Goal: Information Seeking & Learning: Learn about a topic

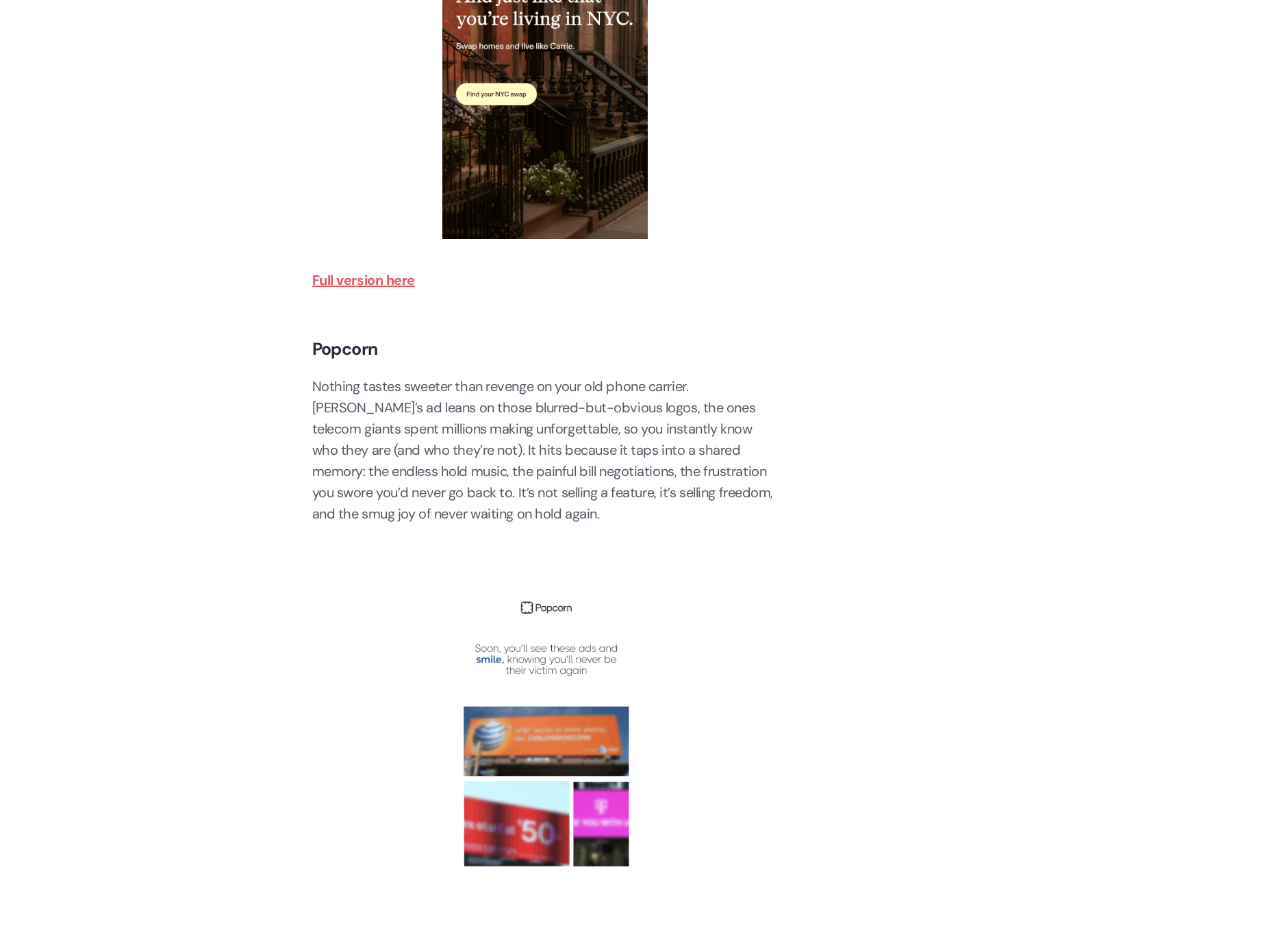
scroll to position [2885, 0]
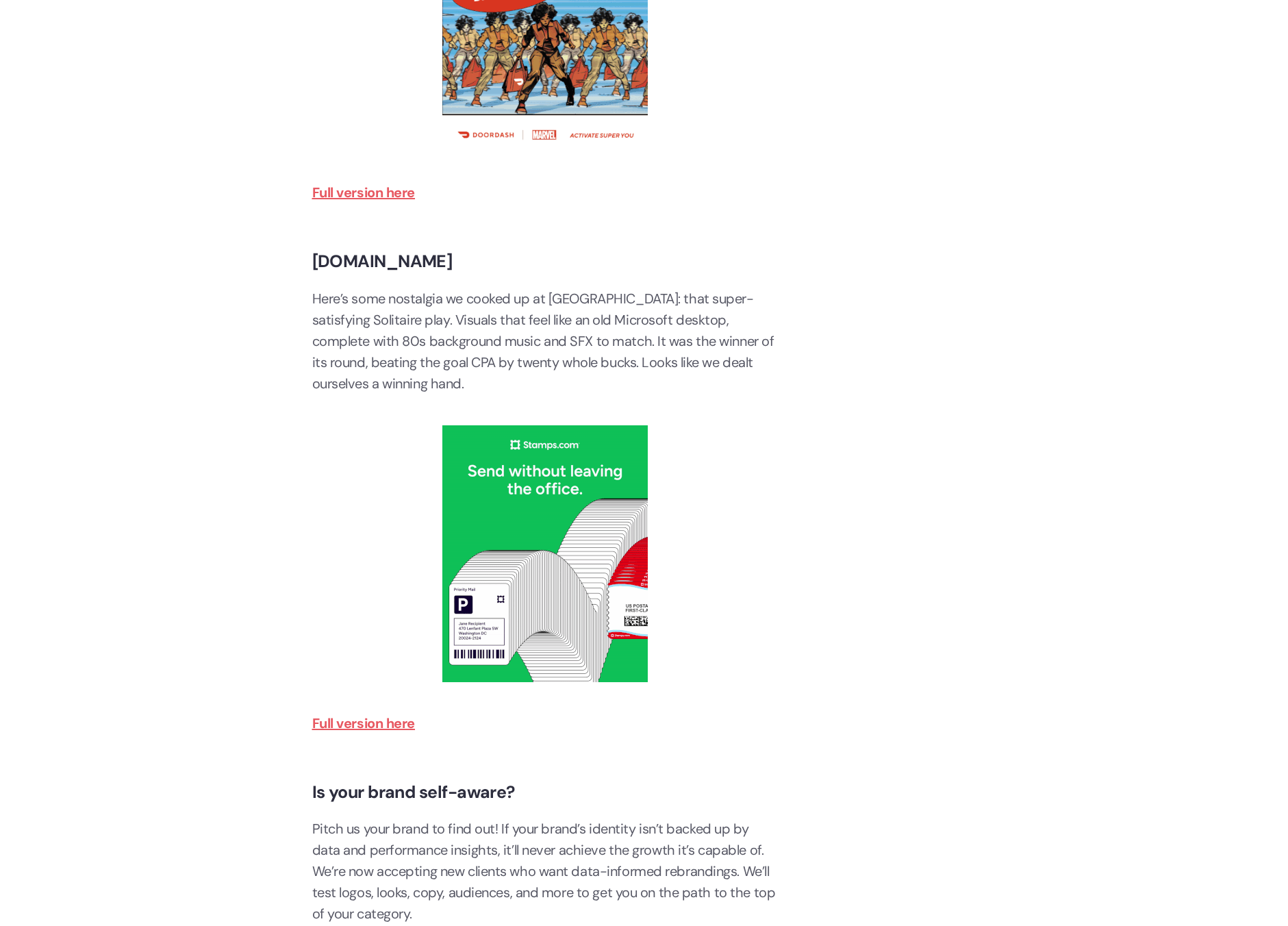
scroll to position [4202, 0]
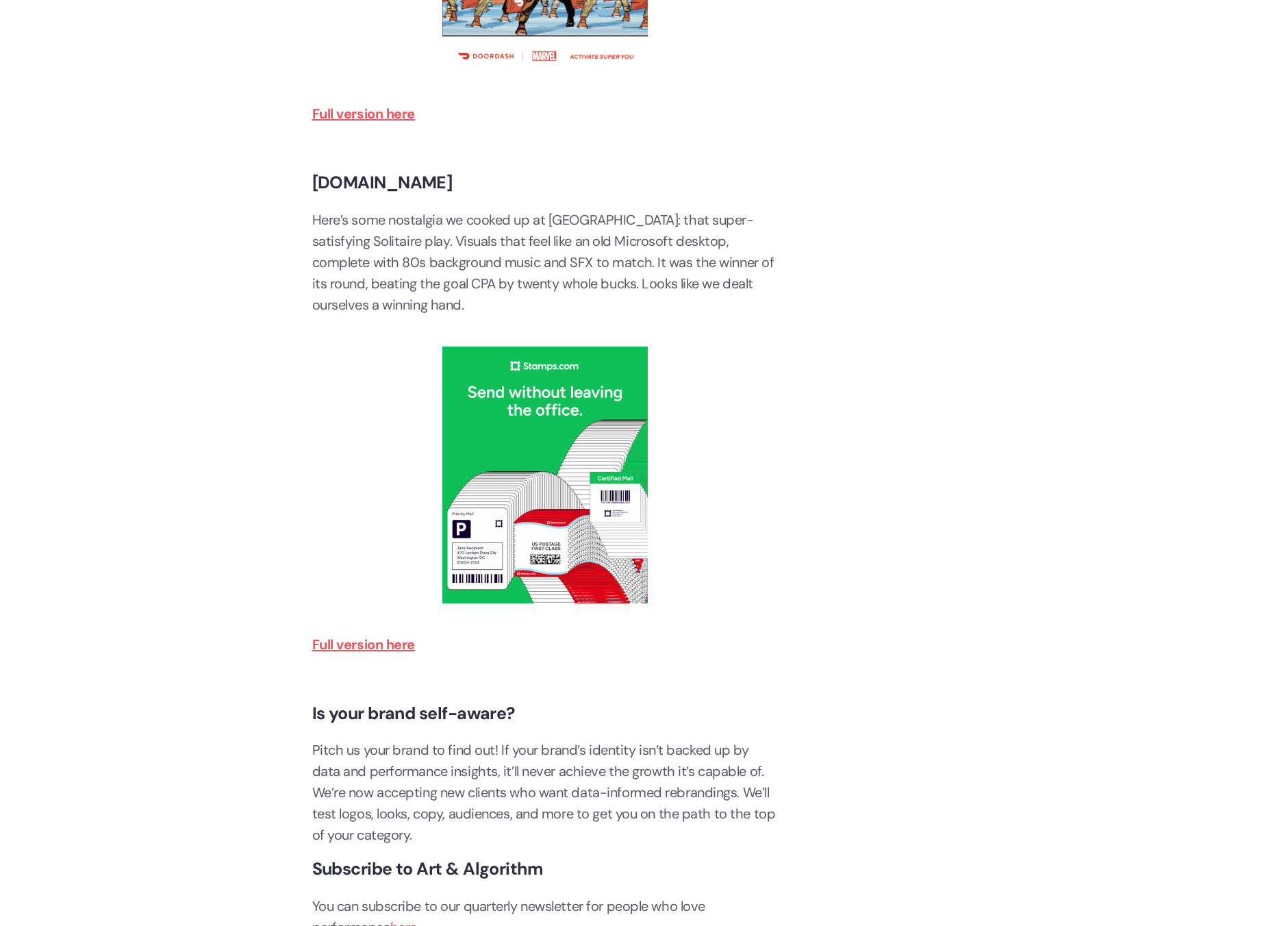
click at [578, 478] on img at bounding box center [545, 475] width 206 height 257
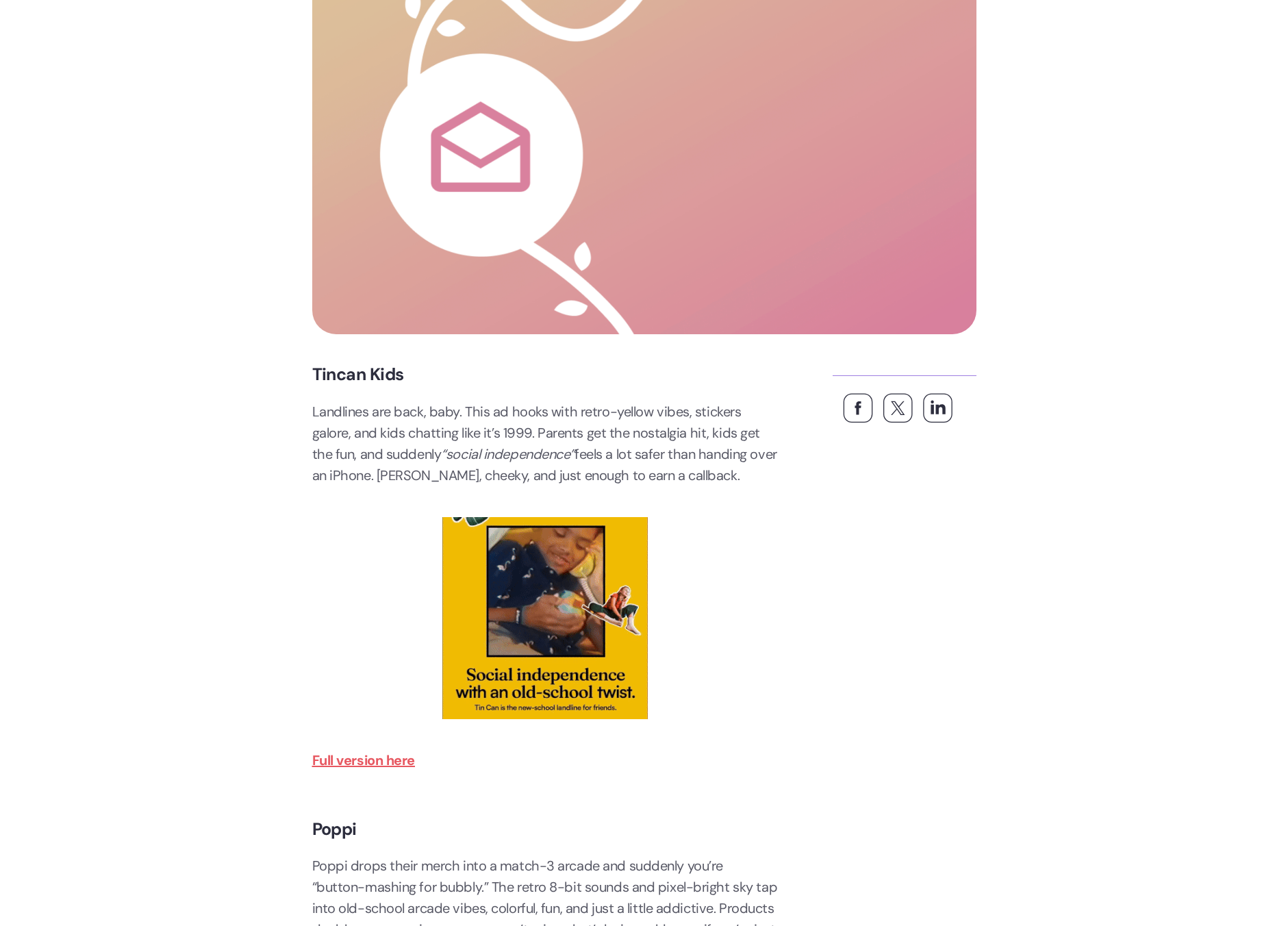
scroll to position [0, 0]
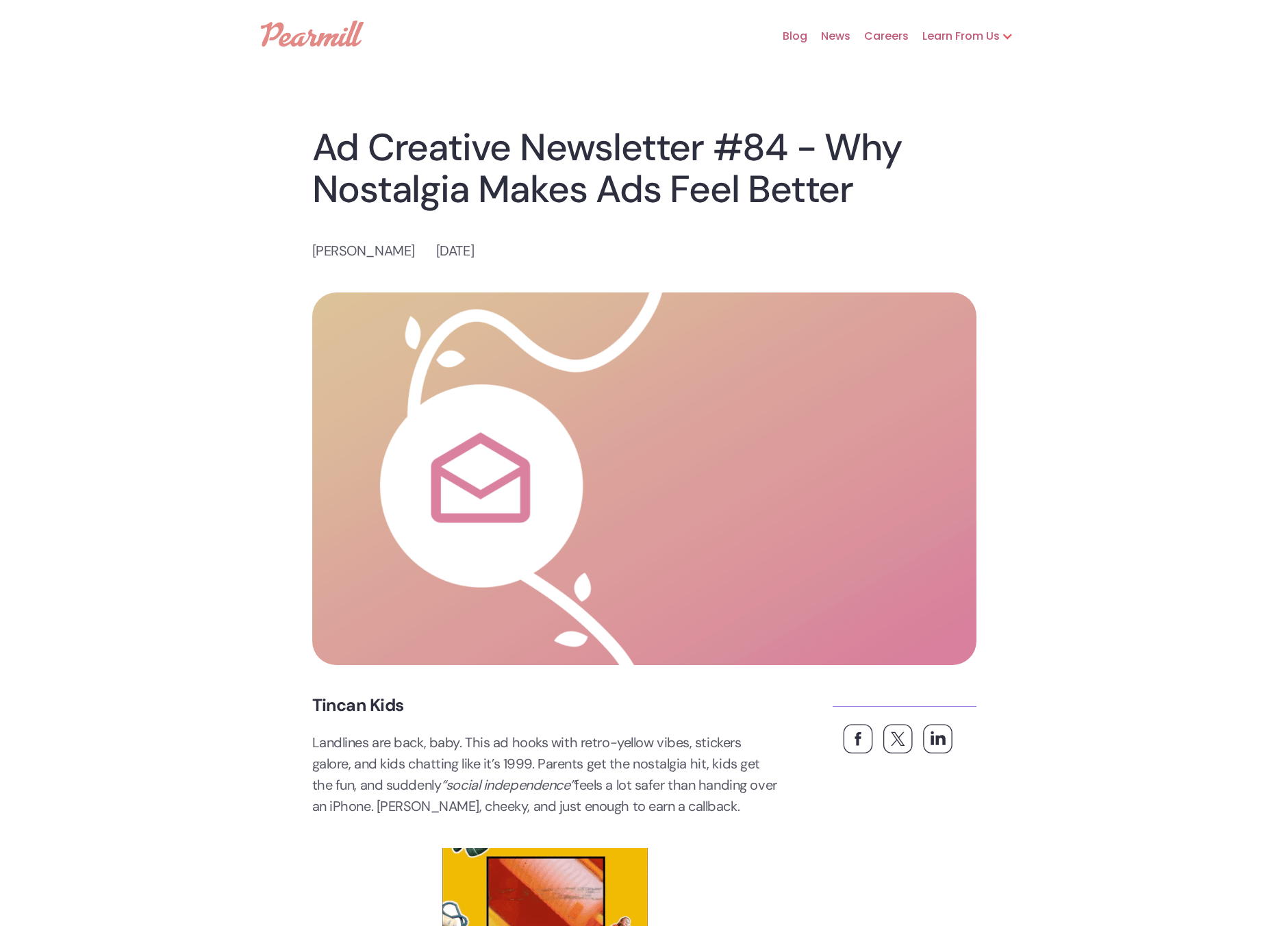
click at [297, 52] on link at bounding box center [313, 34] width 103 height 40
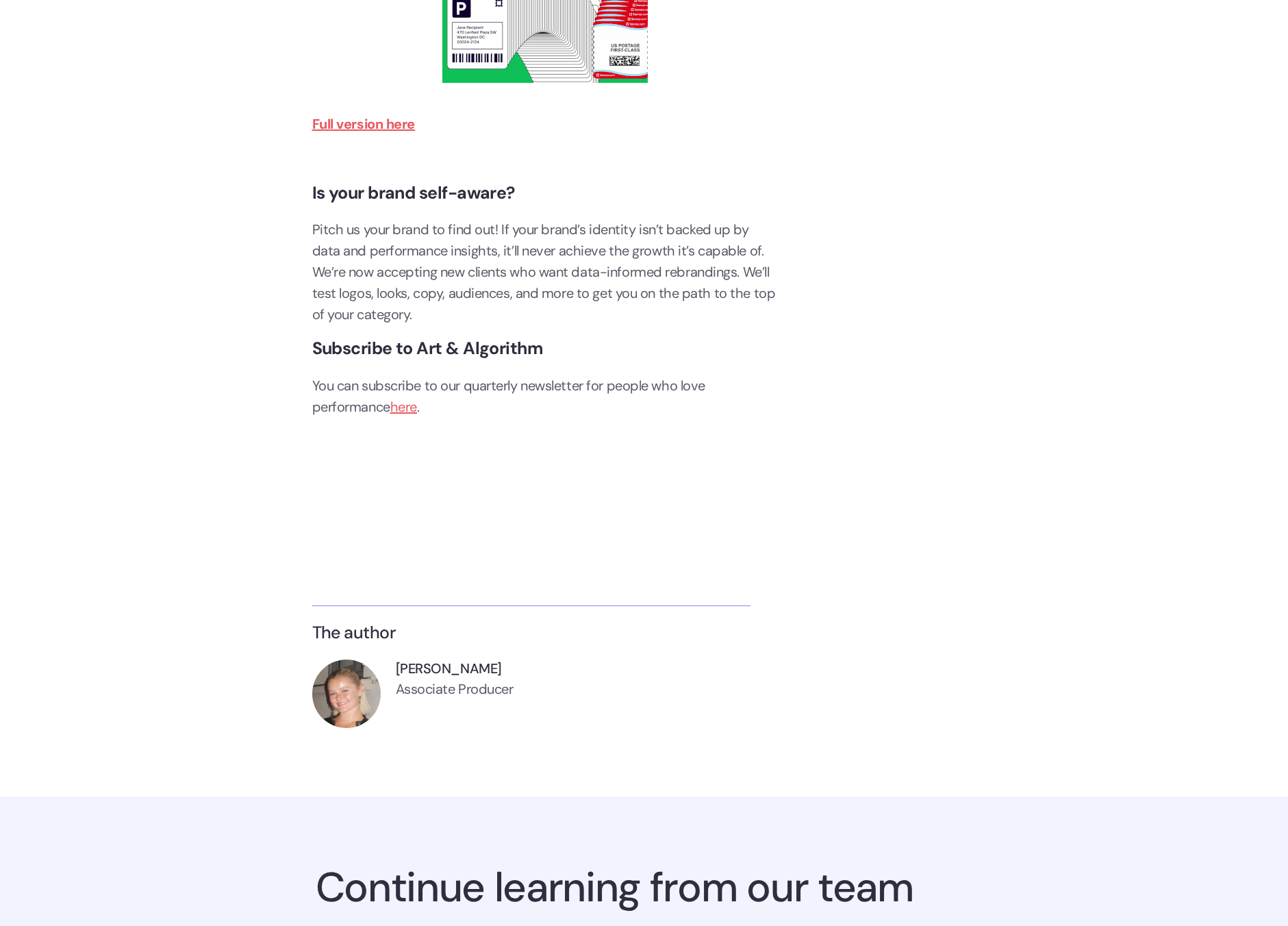
scroll to position [4836, 0]
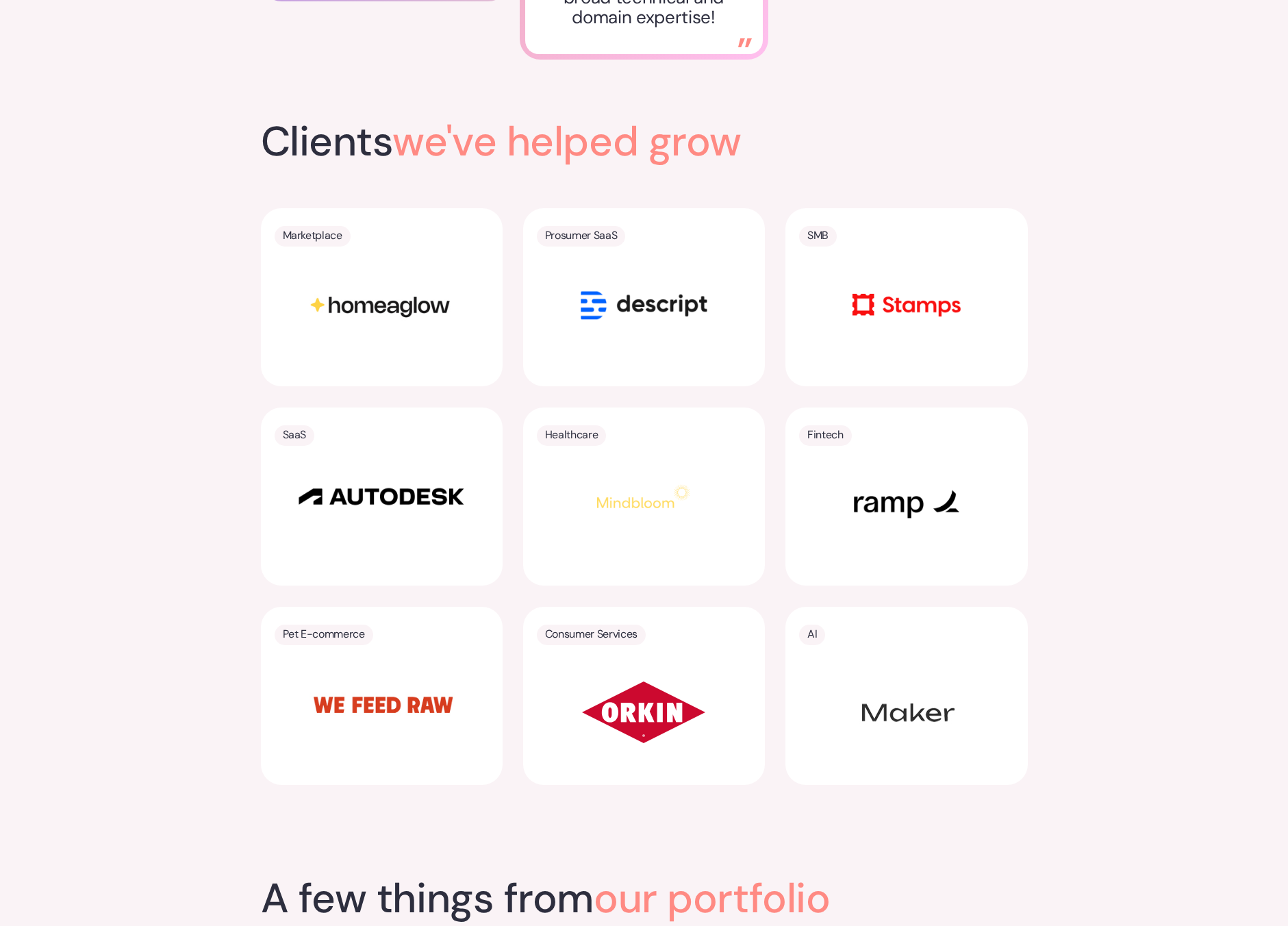
scroll to position [2958, 0]
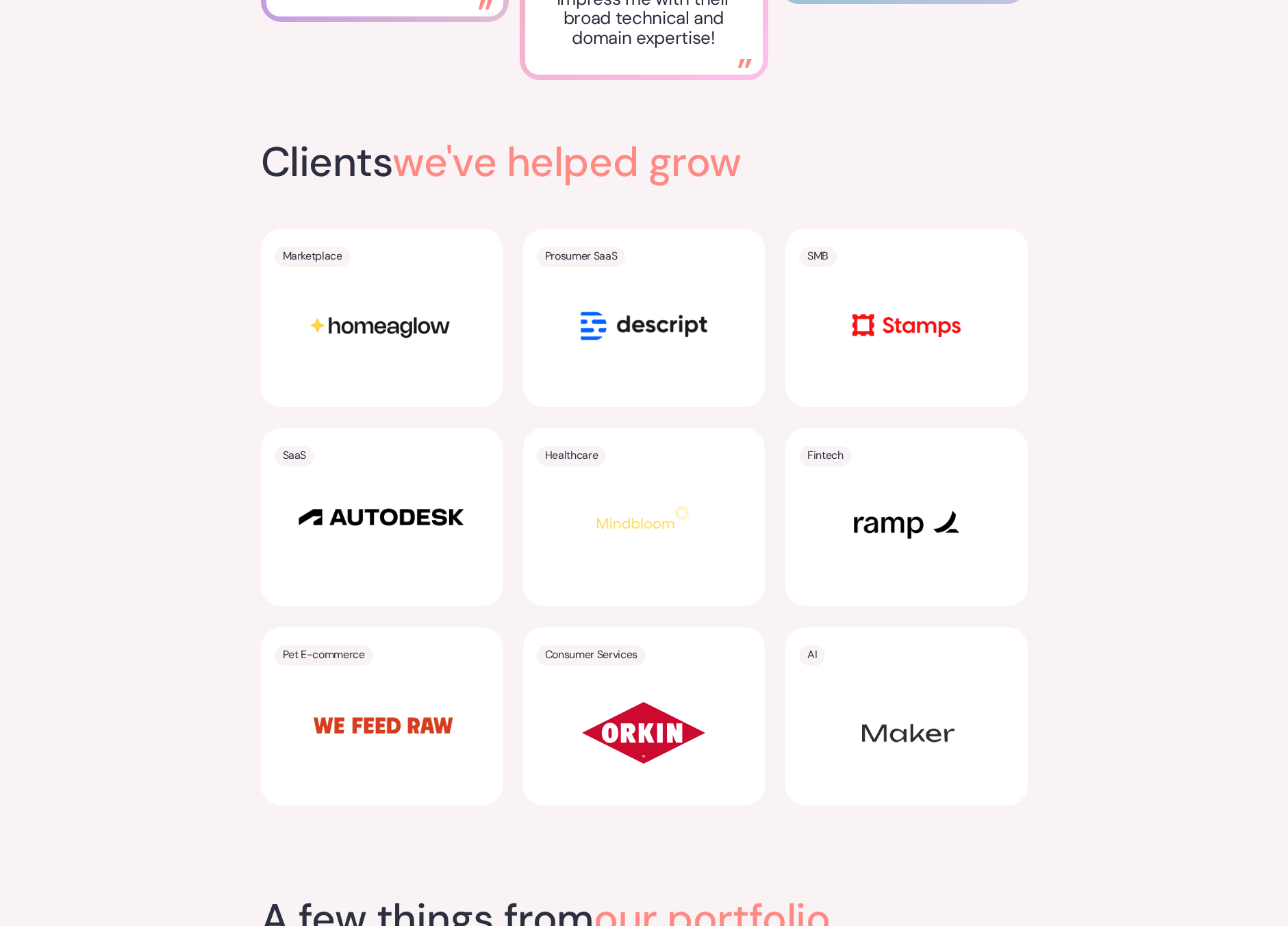
click at [1057, 270] on div "Clients we've helped grow Marketplace Prosumer SaaS SMB SaaS Healthcare Fintech…" at bounding box center [644, 482] width 1288 height 756
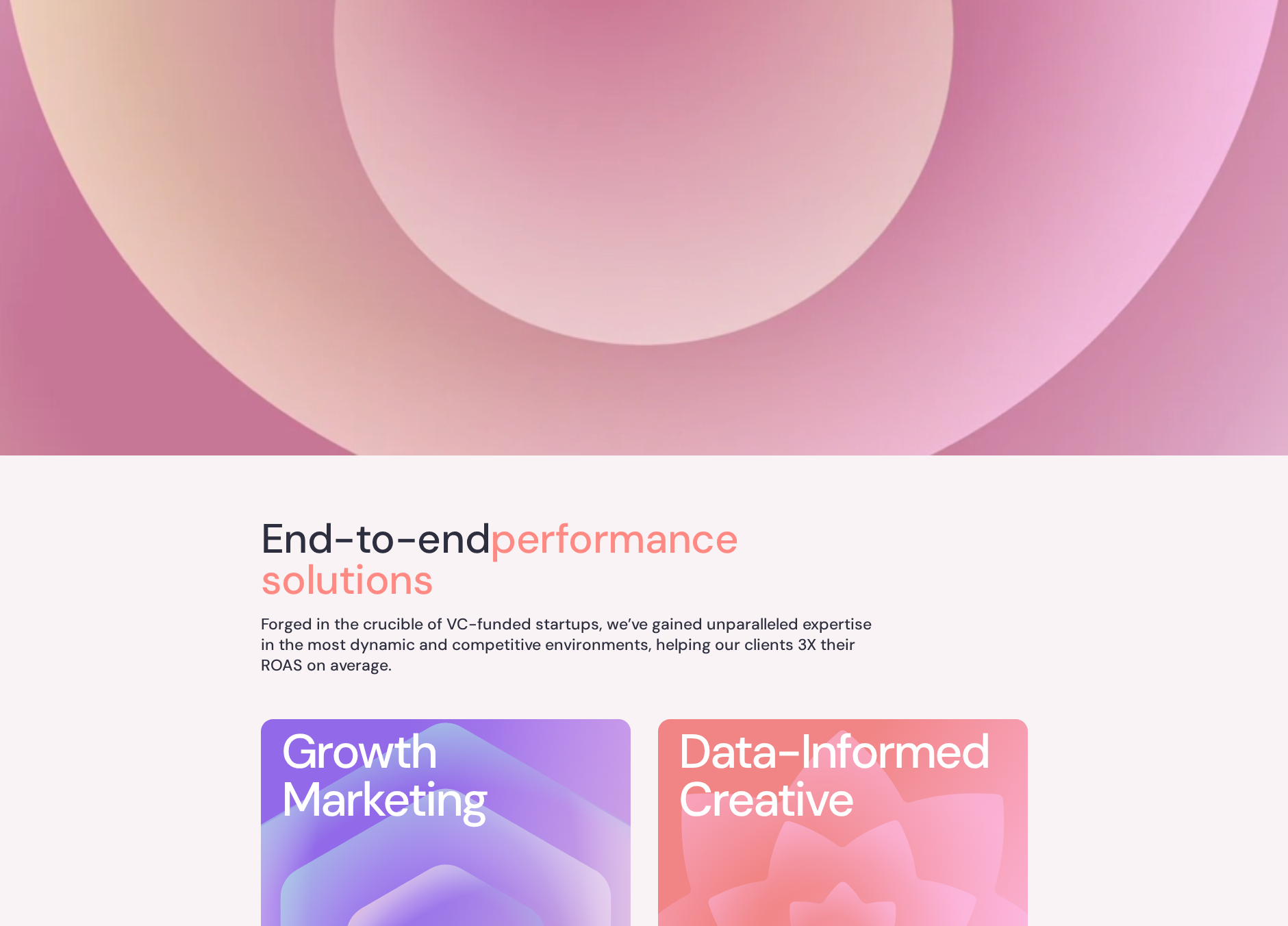
scroll to position [0, 0]
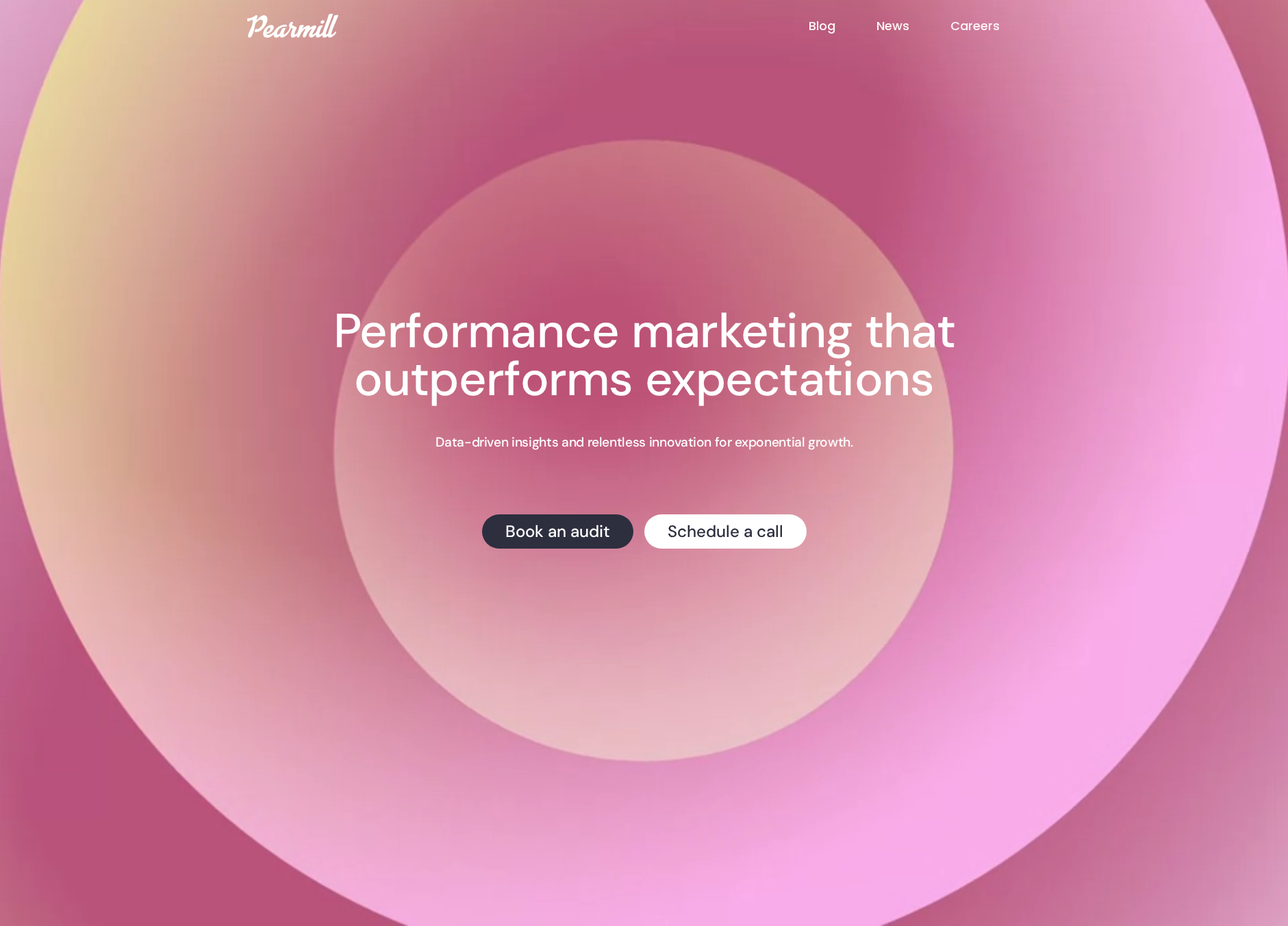
click at [963, 26] on link "Careers" at bounding box center [995, 26] width 90 height 18
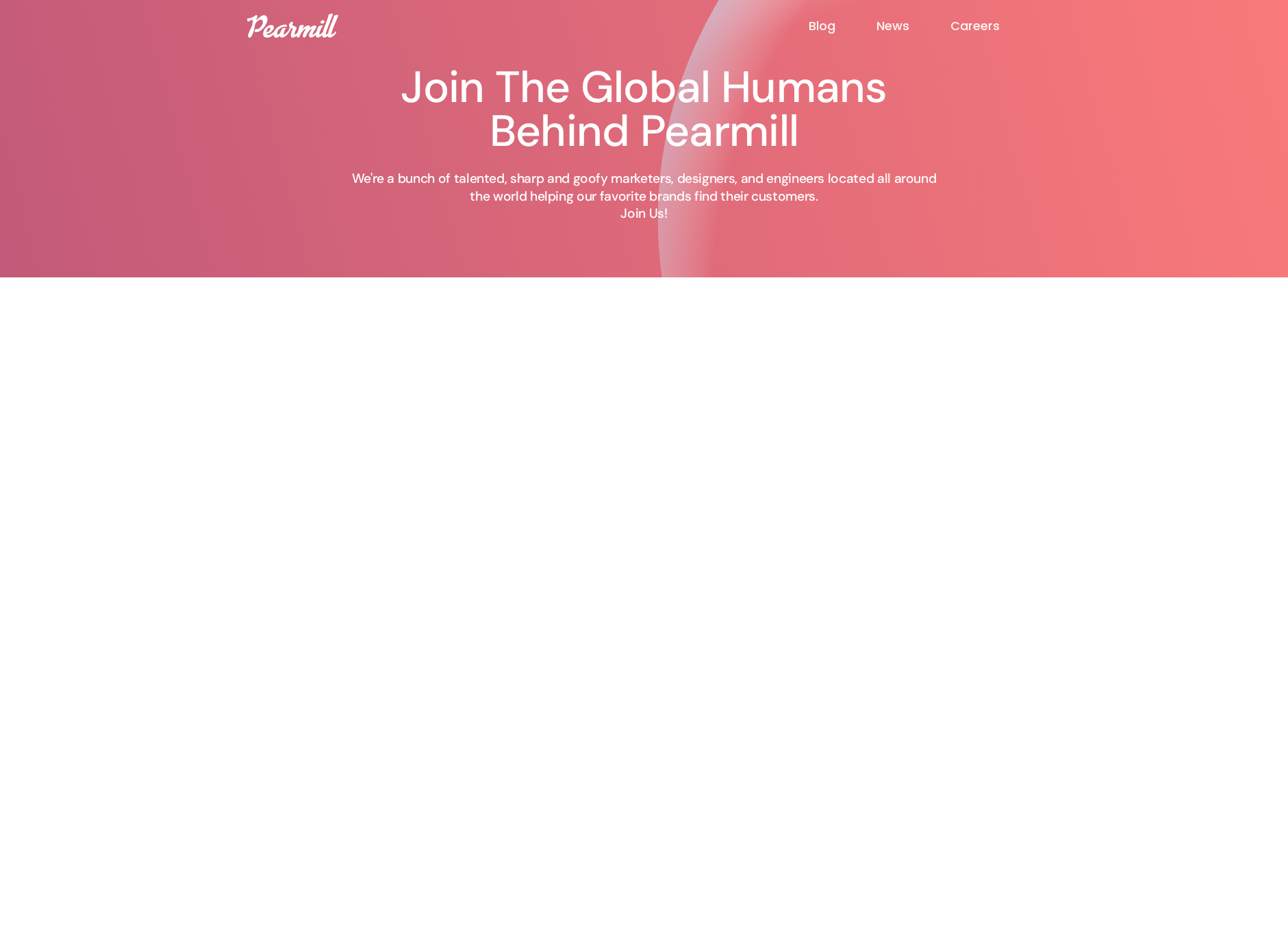
click at [579, 240] on div "Join The Global Humans Behind Pearmill We're a bunch of talented, sharp and goo…" at bounding box center [644, 154] width 602 height 244
drag, startPoint x: 566, startPoint y: 177, endPoint x: 545, endPoint y: 163, distance: 25.2
click at [566, 177] on p "We're a bunch of talented, sharp and goofy marketers, designers, and engineers …" at bounding box center [644, 196] width 602 height 52
click at [407, 252] on div "Join The Global Humans Behind Pearmill We're a bunch of talented, sharp and goo…" at bounding box center [644, 154] width 602 height 244
click at [699, 124] on h1 "Join The Global Humans Behind Pearmill" at bounding box center [644, 109] width 602 height 88
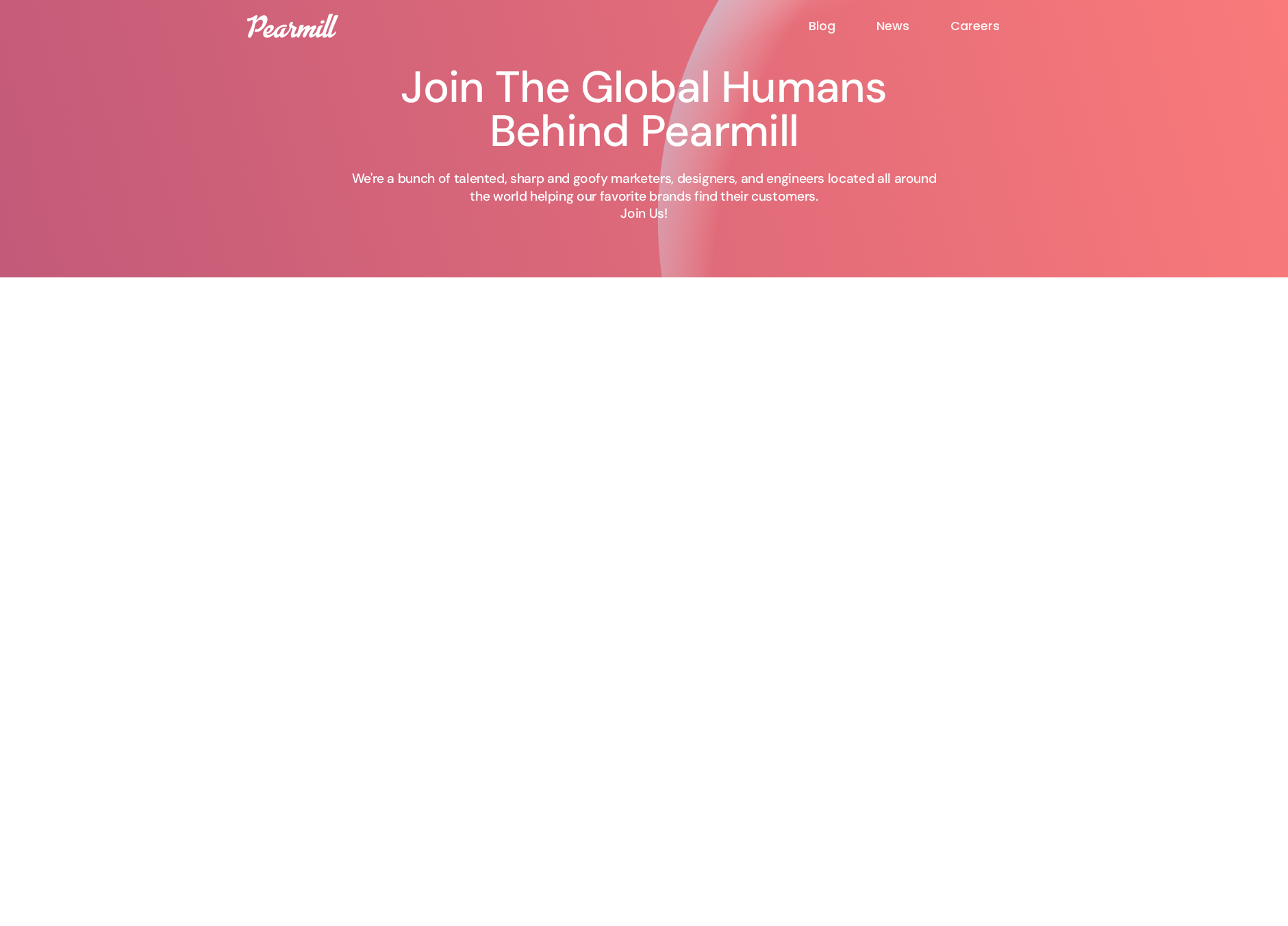
click at [314, 28] on img at bounding box center [293, 26] width 91 height 24
